Goal: Transaction & Acquisition: Obtain resource

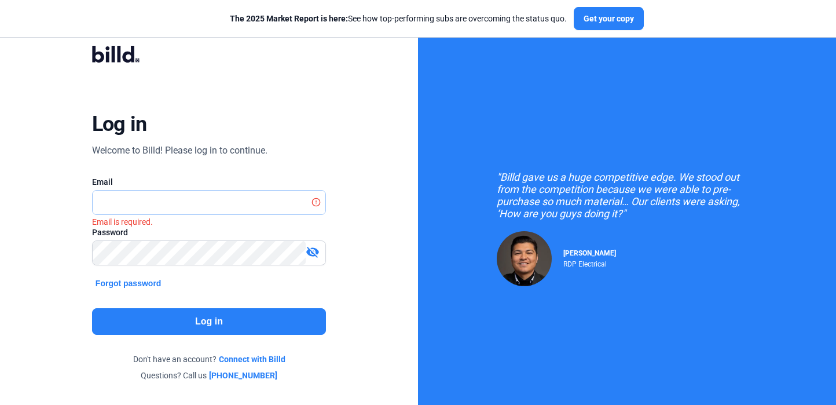
type input "[PERSON_NAME][EMAIL_ADDRESS][DOMAIN_NAME]"
click at [252, 322] on button "Log in" at bounding box center [209, 321] width 234 height 27
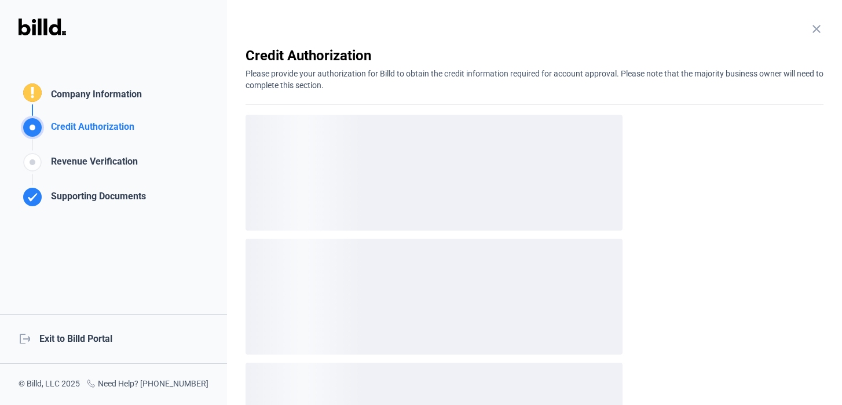
click at [88, 328] on div "logout Exit to Billd Portal" at bounding box center [113, 339] width 227 height 50
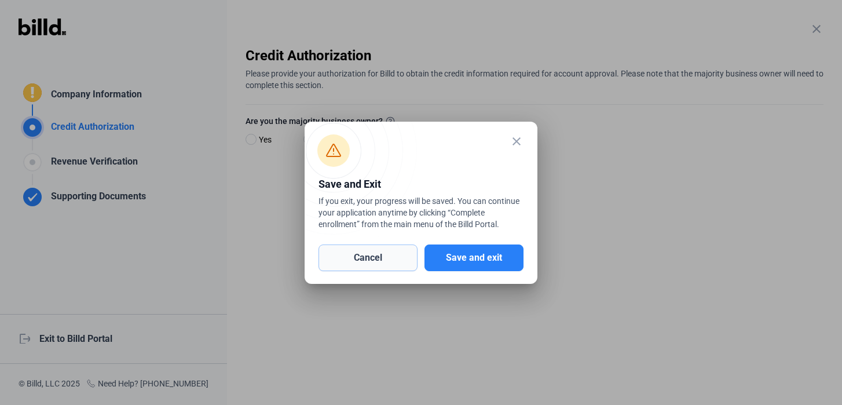
click at [385, 255] on button "Cancel" at bounding box center [368, 257] width 99 height 27
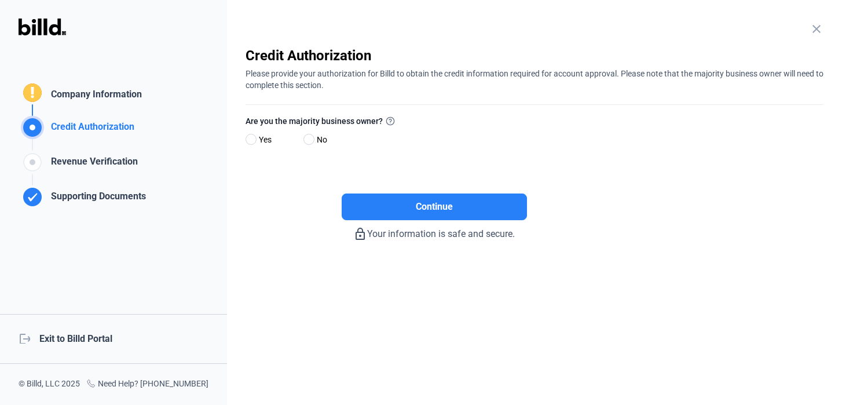
click at [85, 339] on div "logout Exit to Billd Portal" at bounding box center [113, 339] width 227 height 50
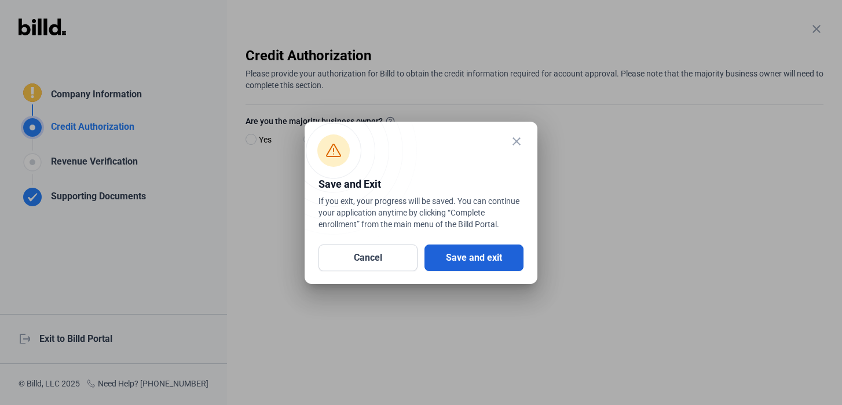
click at [449, 258] on button "Save and exit" at bounding box center [473, 257] width 99 height 27
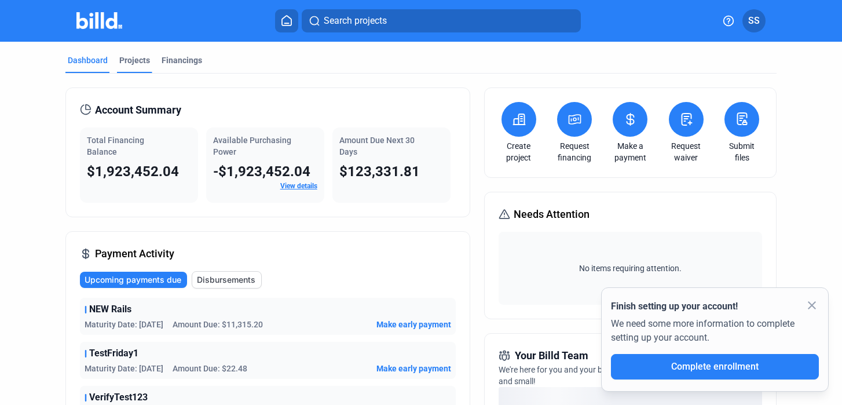
click at [129, 63] on div "Projects" at bounding box center [134, 60] width 31 height 12
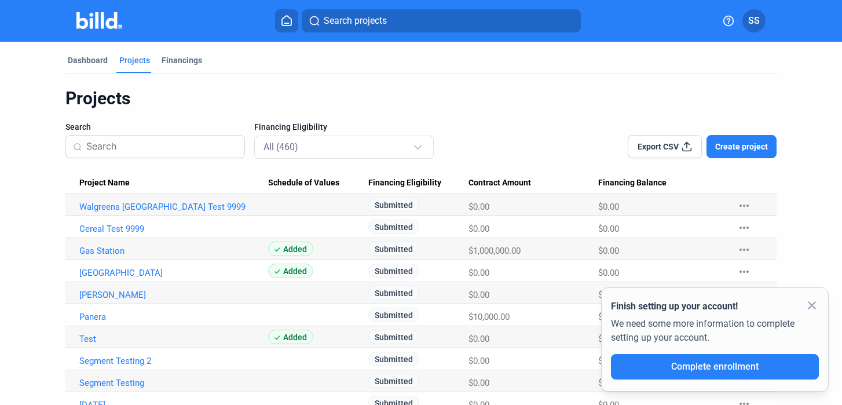
click at [810, 308] on mat-icon "close" at bounding box center [812, 305] width 14 height 14
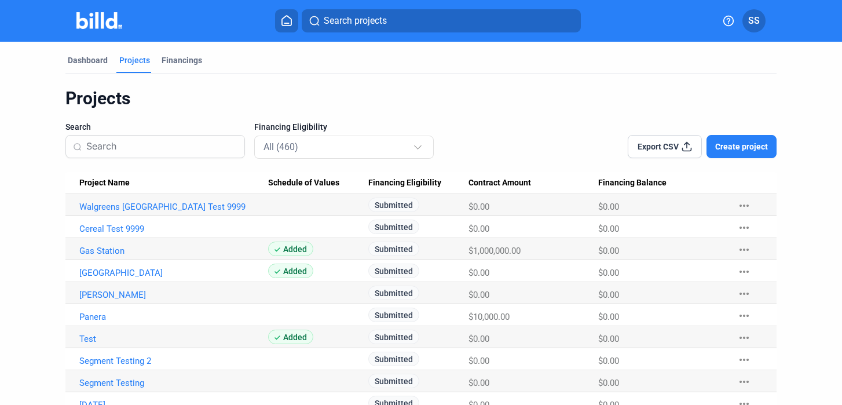
click at [740, 147] on span "Create project" at bounding box center [741, 147] width 53 height 12
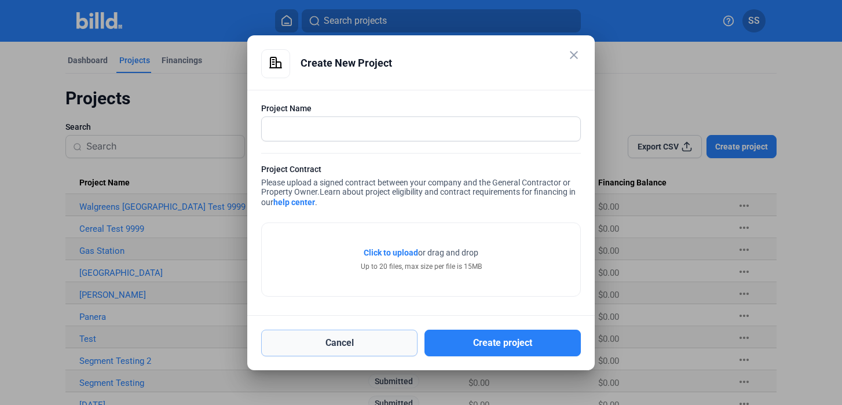
click at [382, 354] on button "Cancel" at bounding box center [339, 343] width 156 height 27
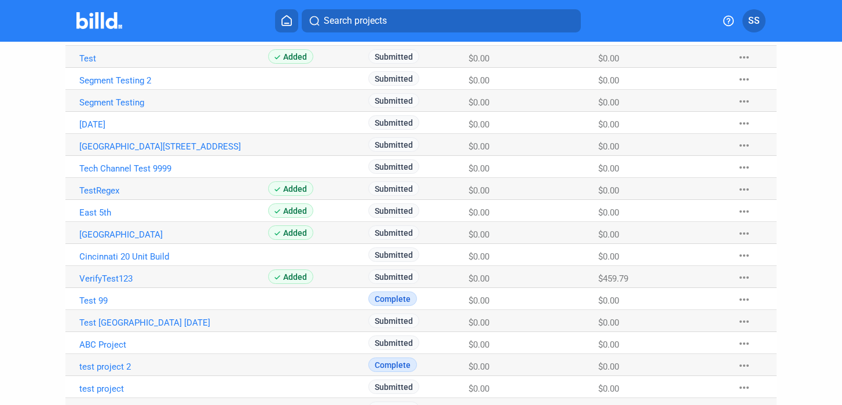
scroll to position [282, 0]
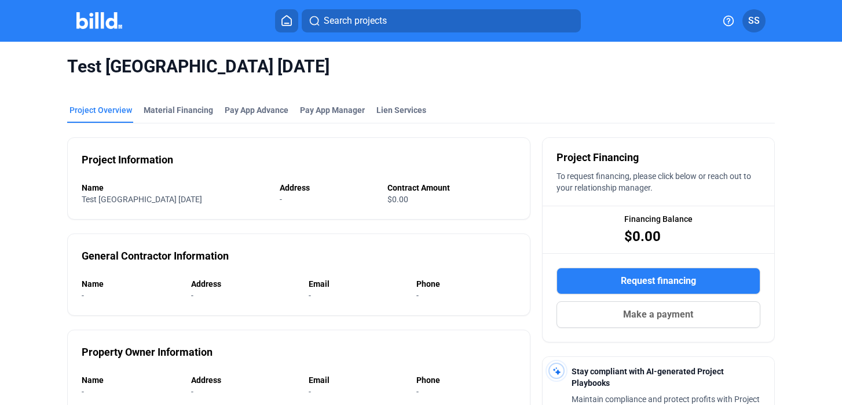
click at [577, 275] on button "Request financing" at bounding box center [659, 281] width 204 height 27
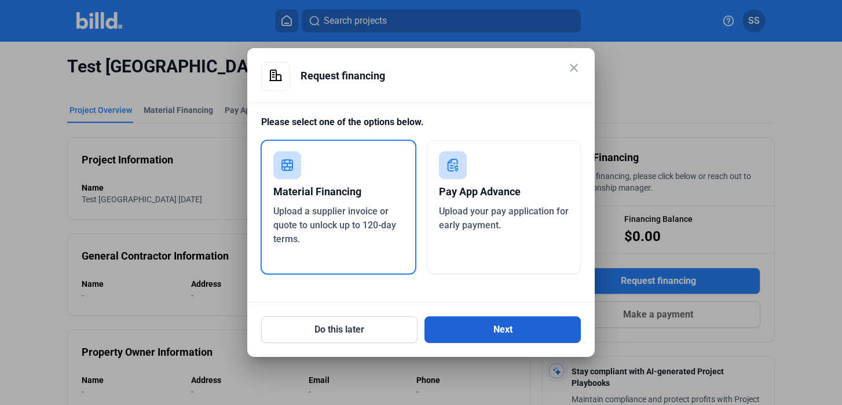
click at [490, 323] on button "Next" at bounding box center [502, 329] width 156 height 27
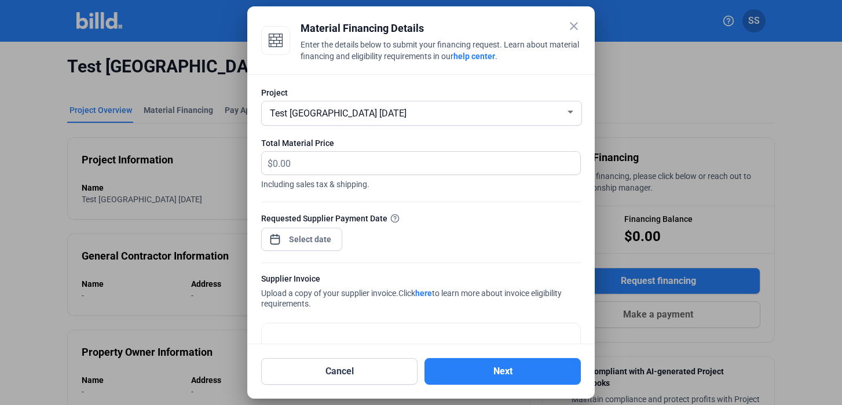
scroll to position [12, 0]
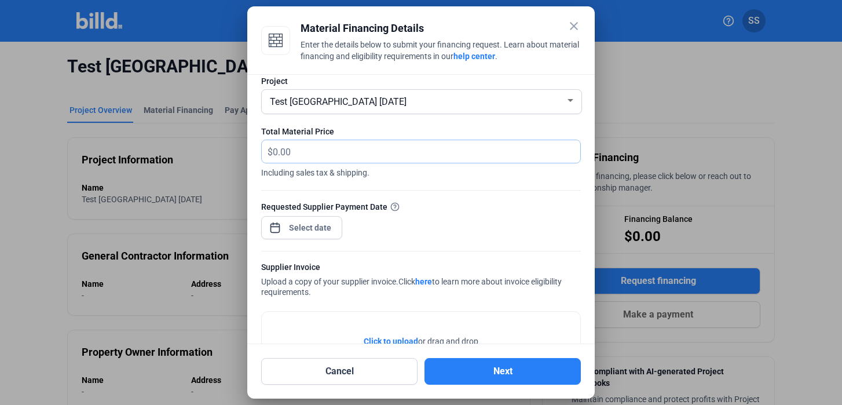
click at [400, 153] on input "text" at bounding box center [426, 151] width 307 height 23
type input "100,000"
click at [326, 229] on div "close Material Financing Details Enter the details below to submit your financi…" at bounding box center [421, 202] width 842 height 405
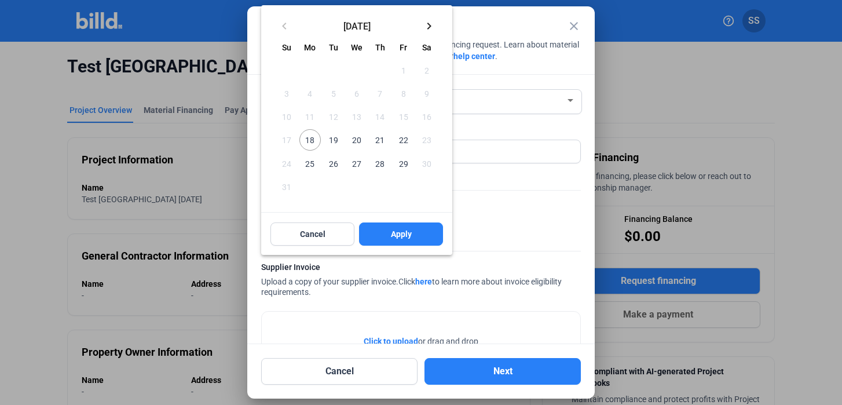
click at [316, 143] on span "18" at bounding box center [309, 139] width 21 height 21
click at [394, 244] on button "Apply" at bounding box center [401, 233] width 84 height 23
type input "[DATE]"
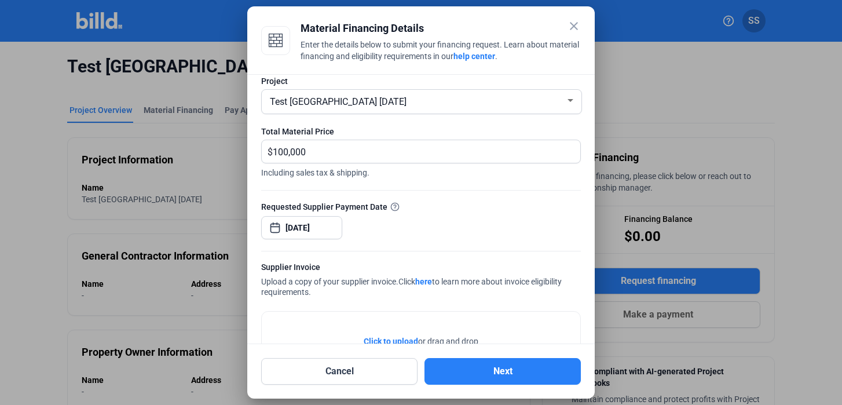
click at [427, 284] on link "here" at bounding box center [423, 281] width 17 height 9
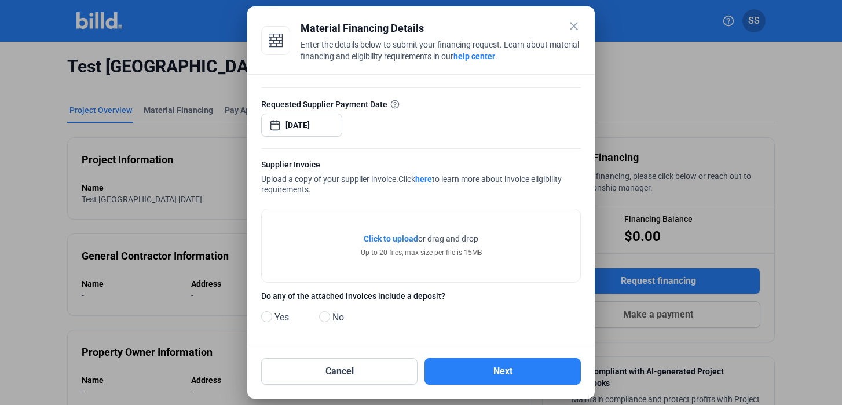
scroll to position [119, 0]
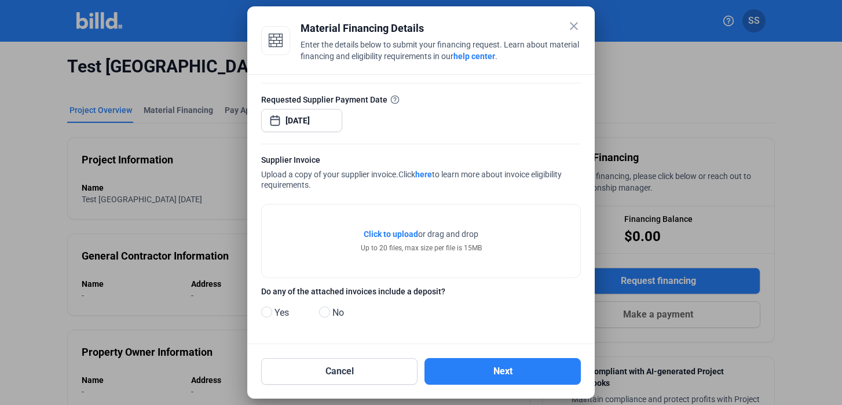
click at [378, 228] on div "Click to upload Tap to upload or drag and drop Up to 20 files, max size per fil…" at bounding box center [421, 240] width 319 height 73
click at [378, 238] on span "Click to upload" at bounding box center [391, 233] width 54 height 9
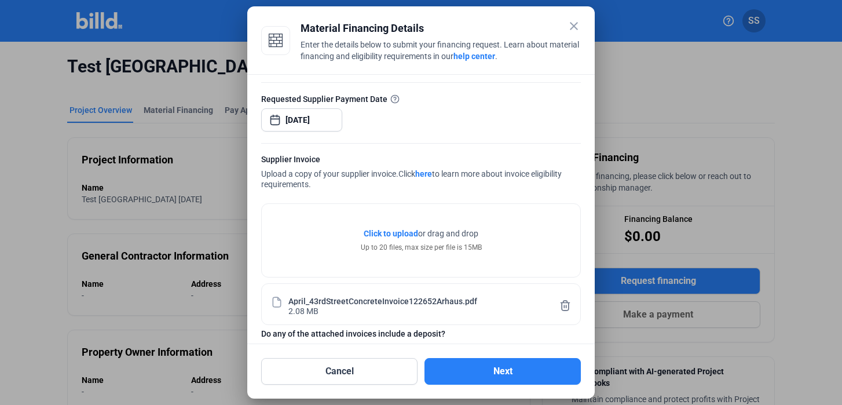
scroll to position [162, 0]
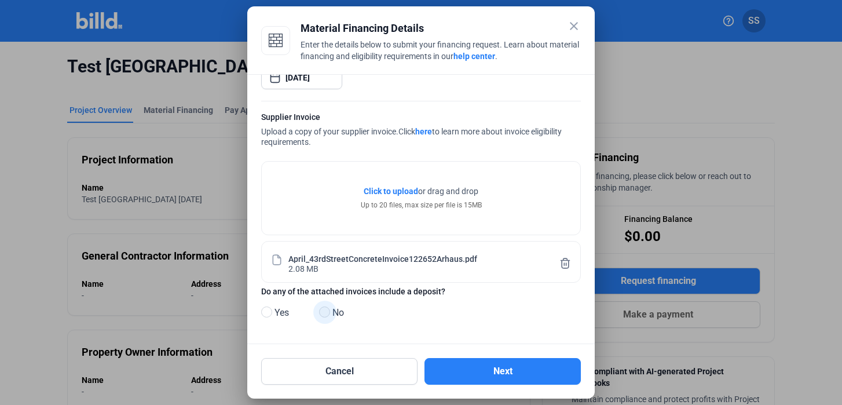
click at [330, 313] on span at bounding box center [324, 311] width 11 height 11
click at [328, 313] on input "No" at bounding box center [323, 312] width 9 height 9
radio input "true"
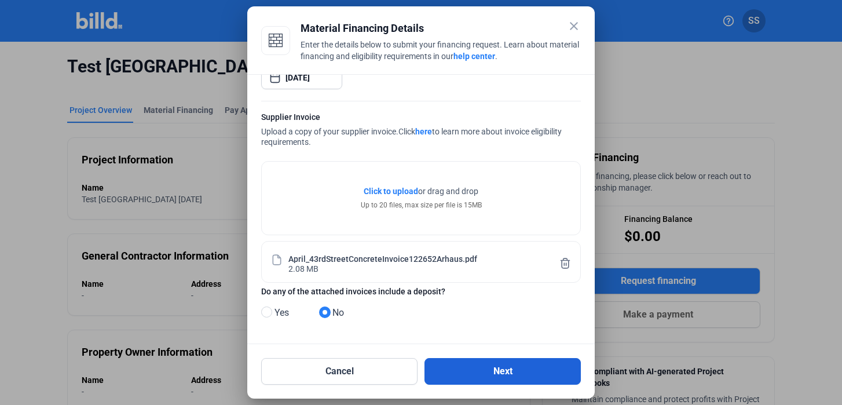
click at [485, 369] on button "Next" at bounding box center [502, 371] width 156 height 27
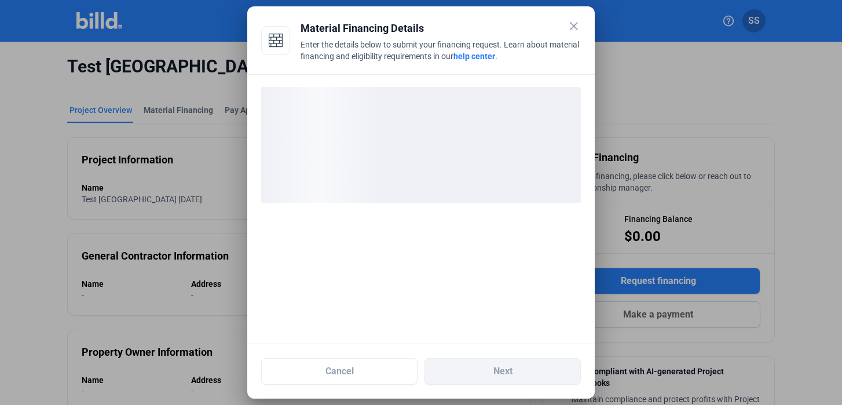
scroll to position [0, 0]
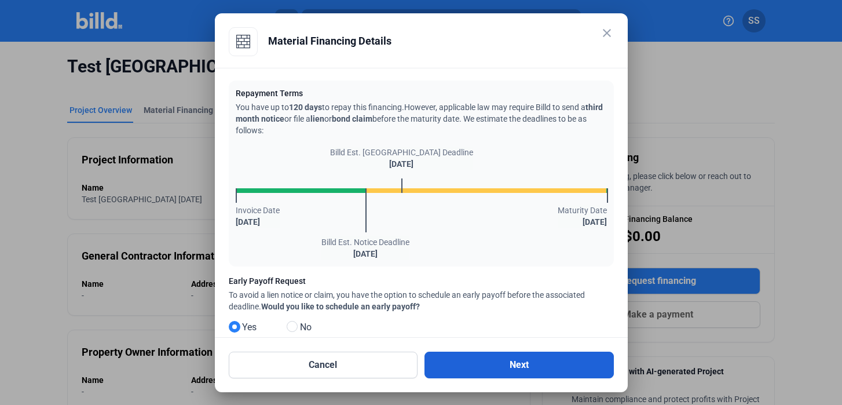
click at [565, 368] on button "Next" at bounding box center [518, 365] width 189 height 27
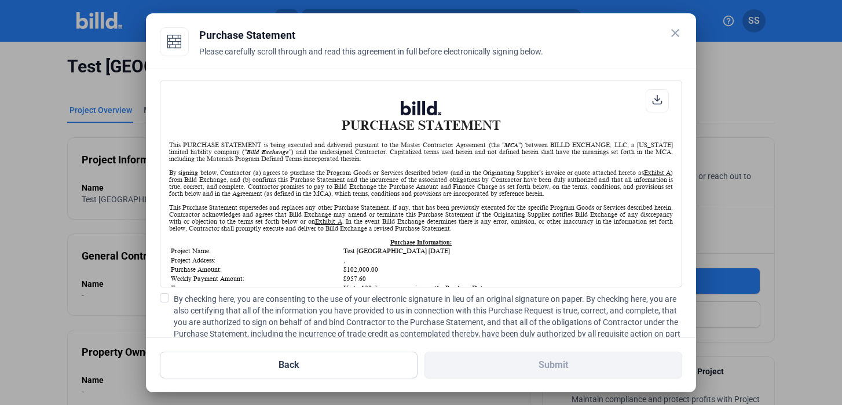
scroll to position [1, 0]
click at [679, 32] on mat-icon "close" at bounding box center [675, 33] width 14 height 14
